Goal: Communication & Community: Answer question/provide support

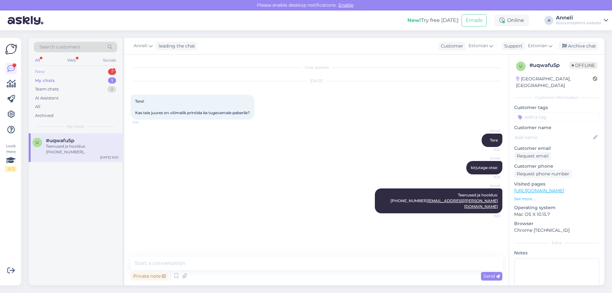
click at [75, 73] on div "New 1" at bounding box center [75, 71] width 83 height 9
click at [59, 151] on div "m #mwcud0qo 4 Attachment [DATE] 11:00" at bounding box center [76, 144] width 94 height 23
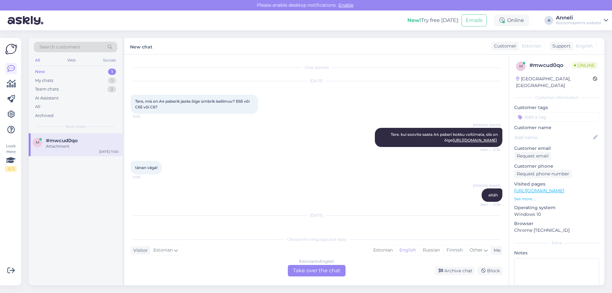
scroll to position [930, 0]
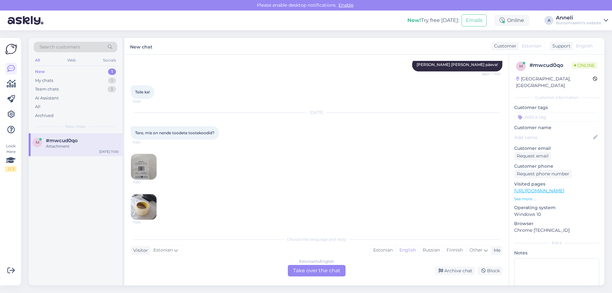
click at [311, 134] on div "[DATE] Tere, mis on nende toodete tootekoodid? 11:00" at bounding box center [317, 126] width 372 height 41
click at [146, 165] on img at bounding box center [143, 166] width 25 height 25
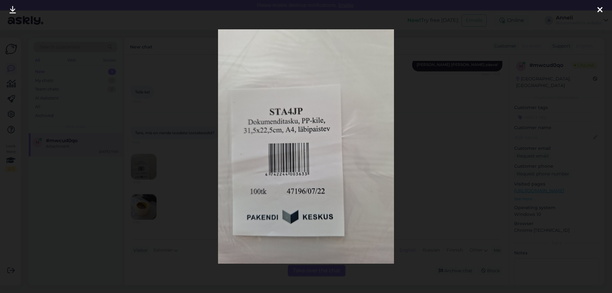
click at [602, 9] on icon at bounding box center [599, 10] width 5 height 8
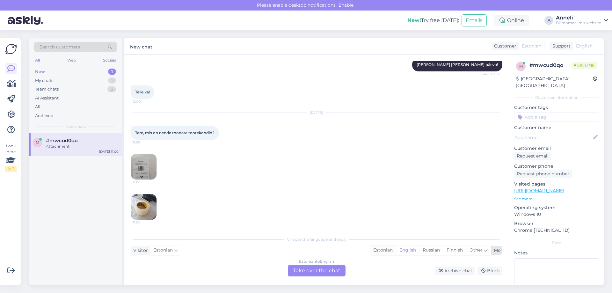
click at [381, 250] on div "Estonian" at bounding box center [383, 250] width 26 height 10
click at [321, 270] on div "Estonian to Estonian Take over the chat" at bounding box center [317, 270] width 58 height 11
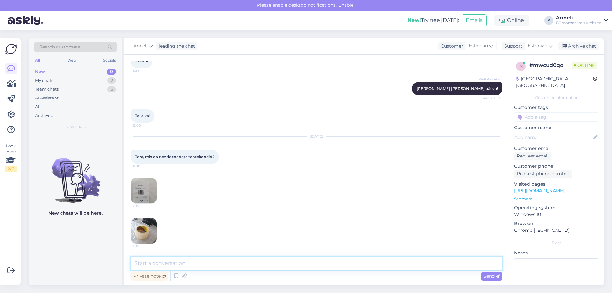
click at [249, 263] on textarea at bounding box center [317, 262] width 372 height 13
type textarea "Tere"
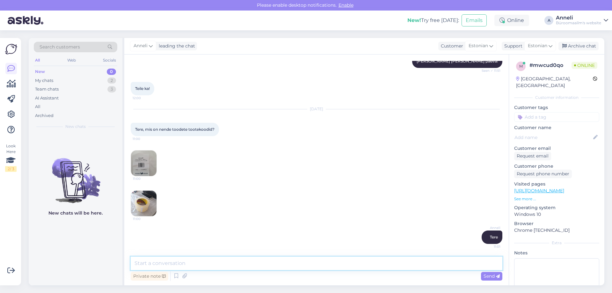
click at [249, 263] on textarea at bounding box center [317, 262] width 372 height 13
paste textarea "[URL][DOMAIN_NAME]"
type textarea "[URL][DOMAIN_NAME]"
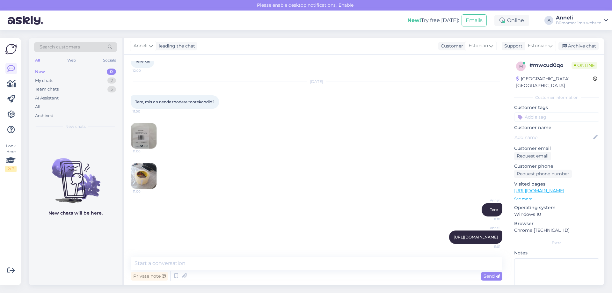
click at [141, 174] on img at bounding box center [143, 175] width 25 height 25
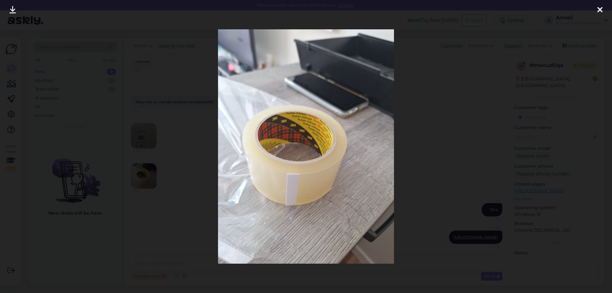
click at [599, 7] on icon at bounding box center [599, 10] width 5 height 8
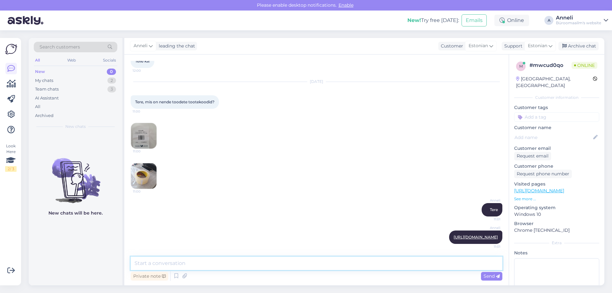
click at [317, 259] on textarea at bounding box center [317, 262] width 372 height 13
paste textarea "[URL][DOMAIN_NAME]"
type textarea "teip võib olla: [URL][DOMAIN_NAME]"
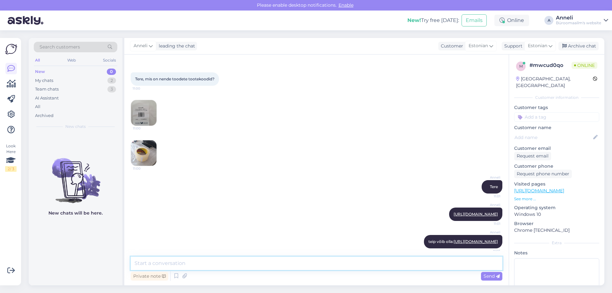
scroll to position [1006, 0]
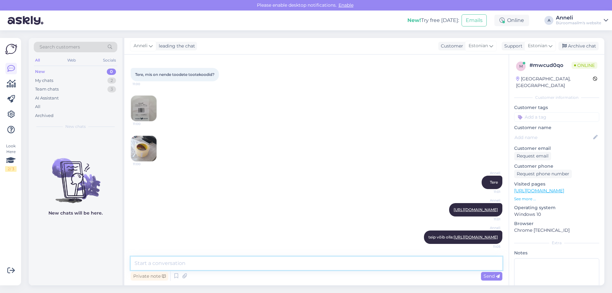
click at [263, 260] on textarea at bounding box center [317, 262] width 372 height 13
click at [313, 105] on div "11:00" at bounding box center [317, 108] width 372 height 40
click at [376, 128] on div "11:00" at bounding box center [317, 148] width 372 height 40
click at [396, 128] on div "11:00" at bounding box center [317, 148] width 372 height 40
click at [285, 107] on div "11:00" at bounding box center [317, 108] width 372 height 40
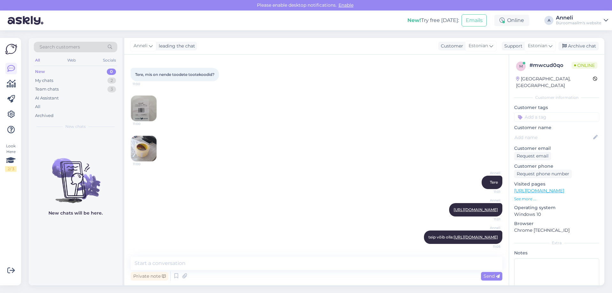
click at [307, 101] on div "11:00" at bounding box center [317, 108] width 372 height 40
